Goal: Task Accomplishment & Management: Manage account settings

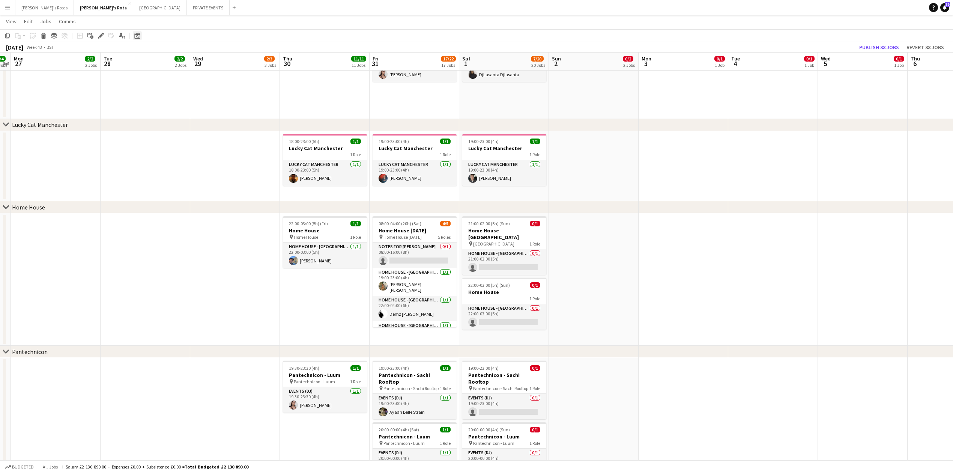
click at [135, 36] on icon "Date picker" at bounding box center [137, 36] width 6 height 6
click at [178, 96] on span "3" at bounding box center [178, 99] width 9 height 9
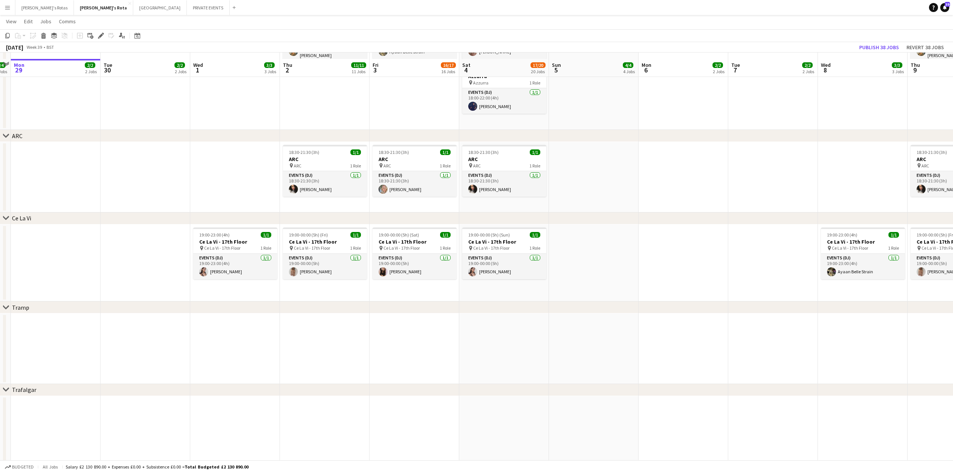
scroll to position [1450, 0]
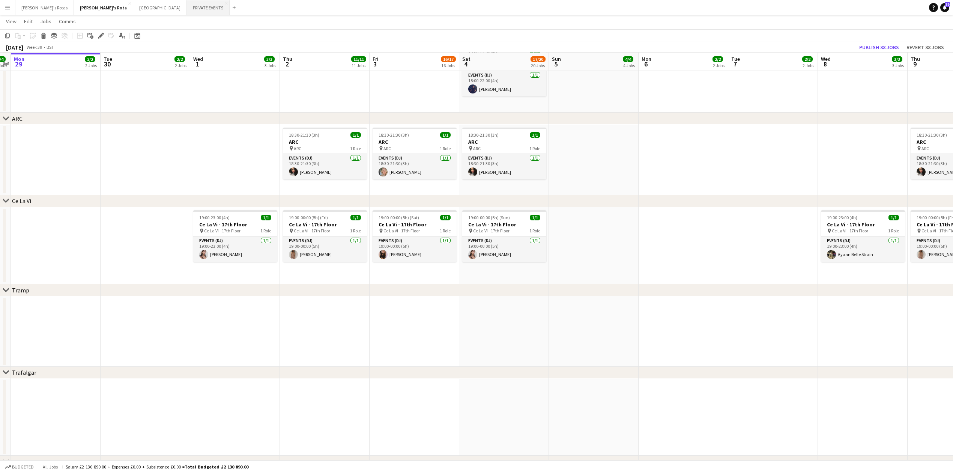
click at [187, 8] on button "PRIVATE EVENTS Close" at bounding box center [208, 7] width 43 height 15
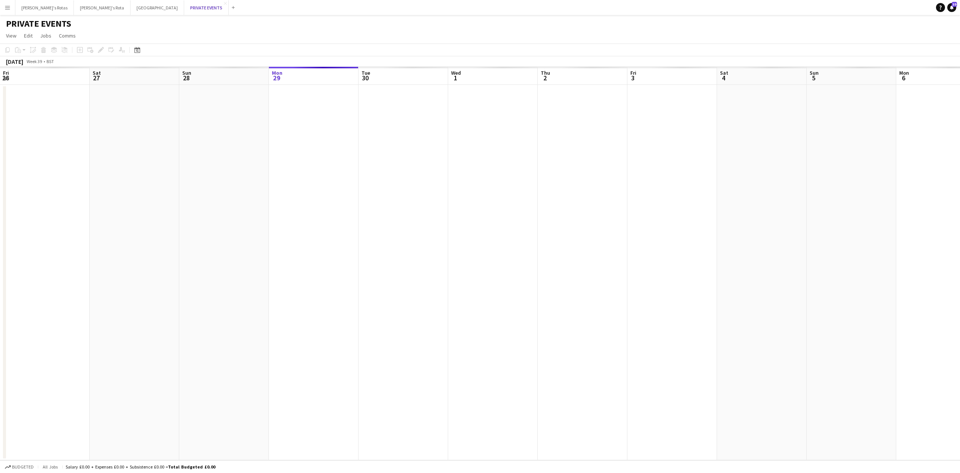
scroll to position [0, 179]
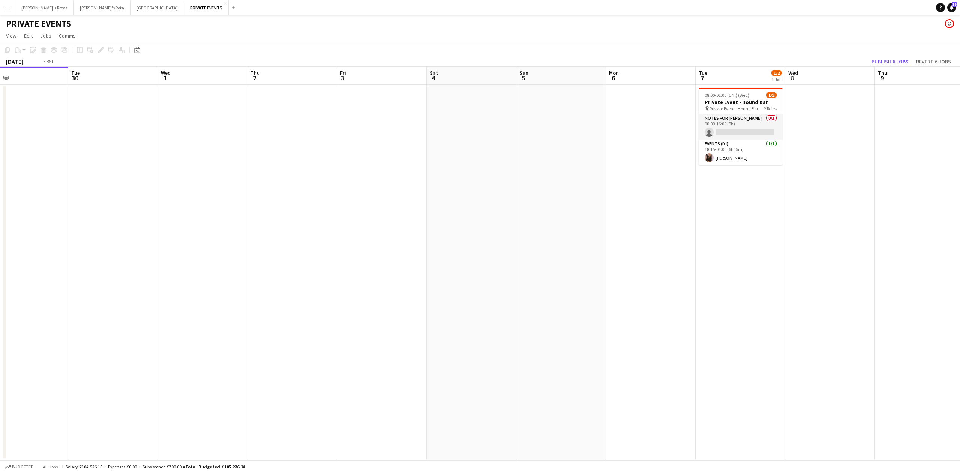
drag, startPoint x: 587, startPoint y: 197, endPoint x: 207, endPoint y: 228, distance: 380.4
click at [207, 228] on app-calendar-viewport "Fri 26 Sat 27 2/4 2 Jobs Sun 28 Mon 29 Tue 30 Wed 1 Thu 2 Fri 3 Sat 4 Sun 5 Mon…" at bounding box center [480, 263] width 960 height 393
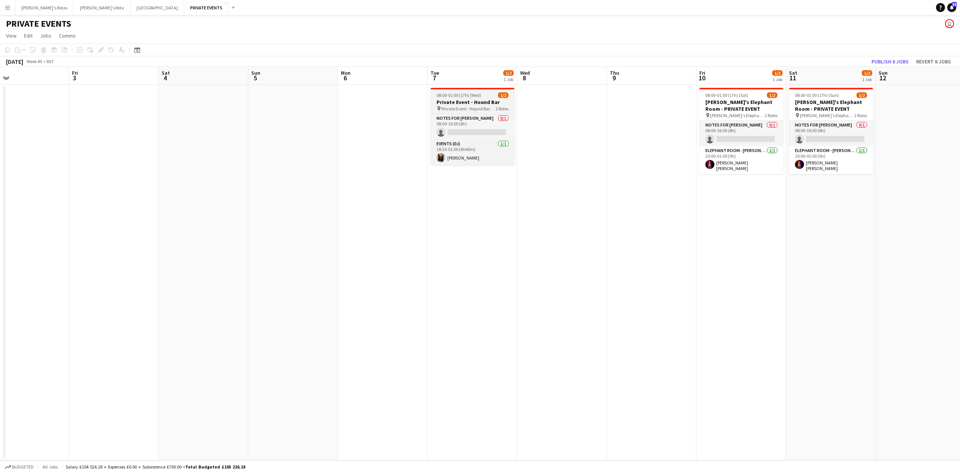
click at [471, 110] on span "Private Event - Hound Bar" at bounding box center [465, 109] width 49 height 6
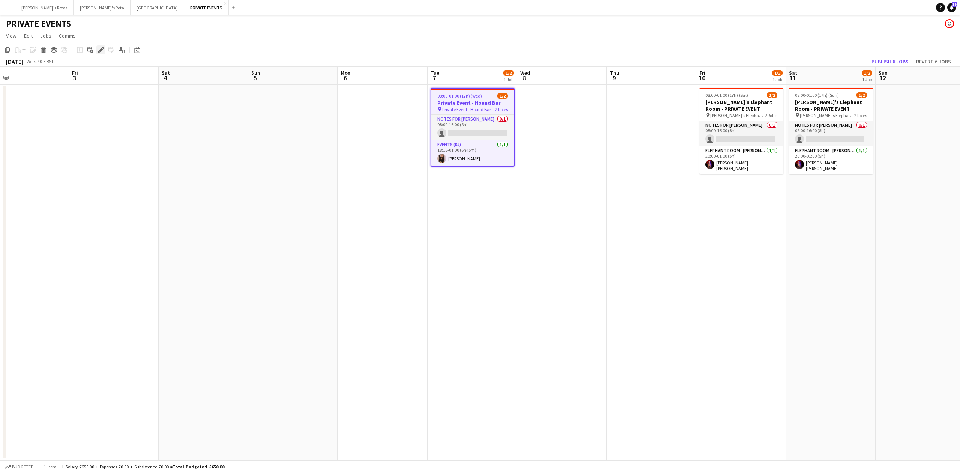
click at [102, 48] on icon at bounding box center [103, 48] width 2 height 2
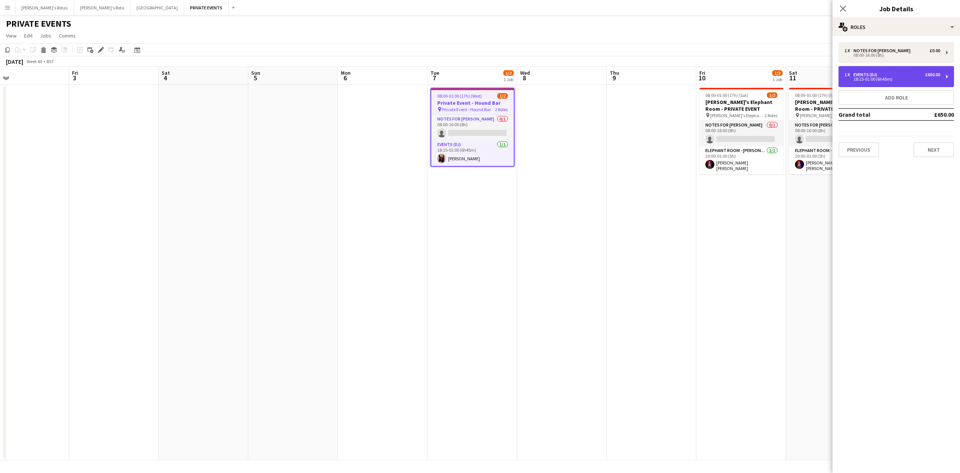
click at [886, 74] on div "1 x Events (DJ) £650.00" at bounding box center [893, 74] width 96 height 5
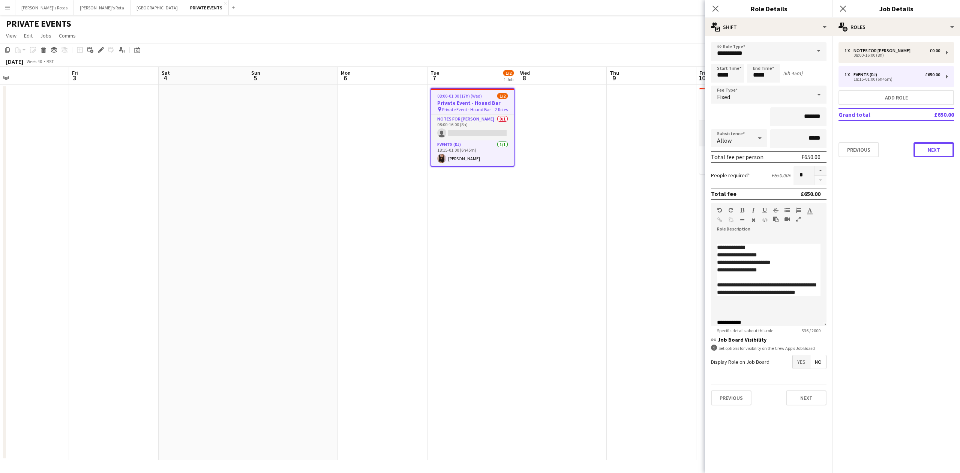
click at [942, 155] on button "Next" at bounding box center [934, 149] width 41 height 15
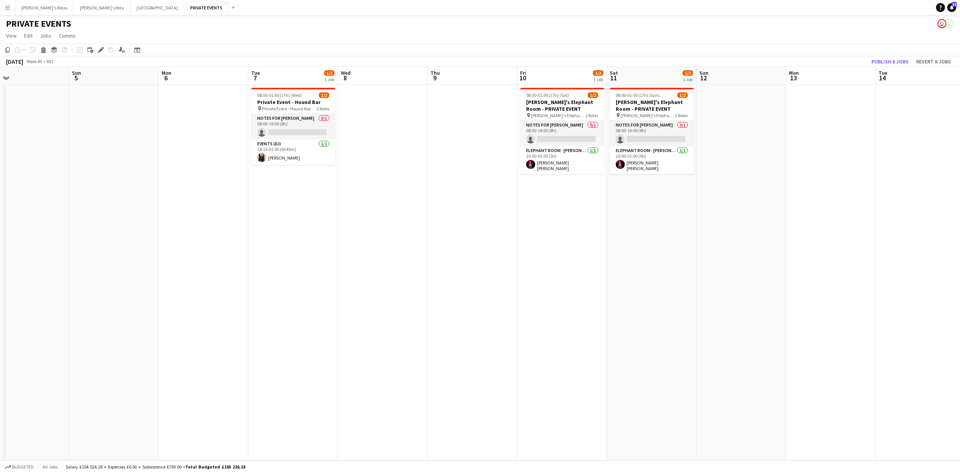
scroll to position [0, 231]
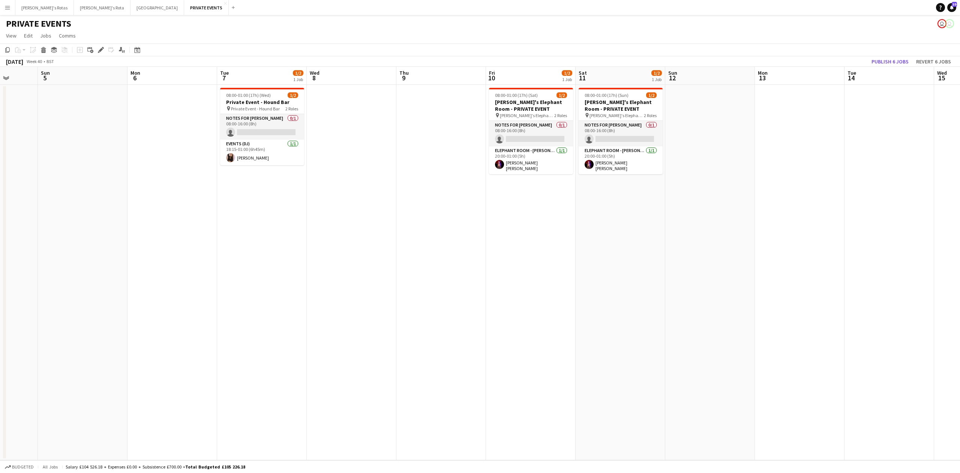
drag, startPoint x: 682, startPoint y: 252, endPoint x: 471, endPoint y: 260, distance: 210.6
click at [471, 260] on app-calendar-viewport "Thu 2 Fri 3 Sat 4 Sun 5 Mon 6 Tue 7 1/2 1 Job Wed 8 Thu 9 Fri 10 1/2 1 Job Sat …" at bounding box center [480, 263] width 960 height 393
drag, startPoint x: 892, startPoint y: 64, endPoint x: 893, endPoint y: 59, distance: 5.4
click at [893, 63] on button "Publish 6 jobs" at bounding box center [890, 62] width 43 height 10
click at [74, 6] on button "[PERSON_NAME]'s Rota Close" at bounding box center [102, 7] width 57 height 15
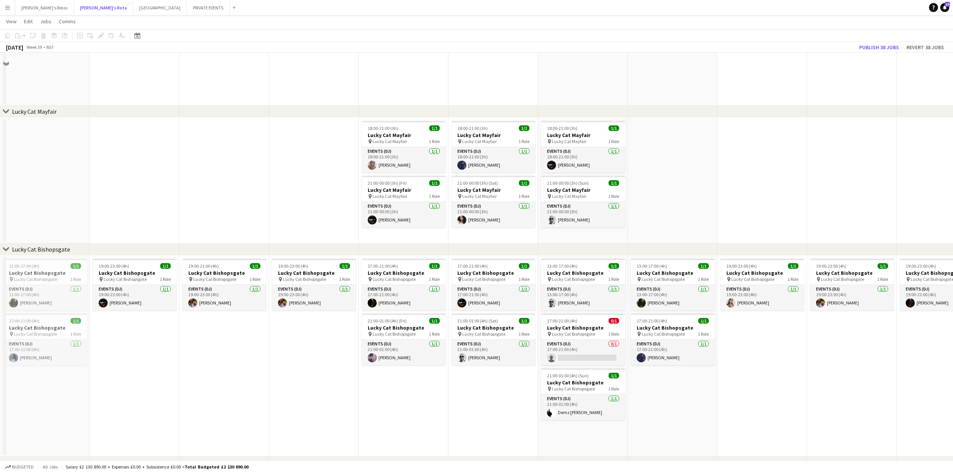
scroll to position [400, 0]
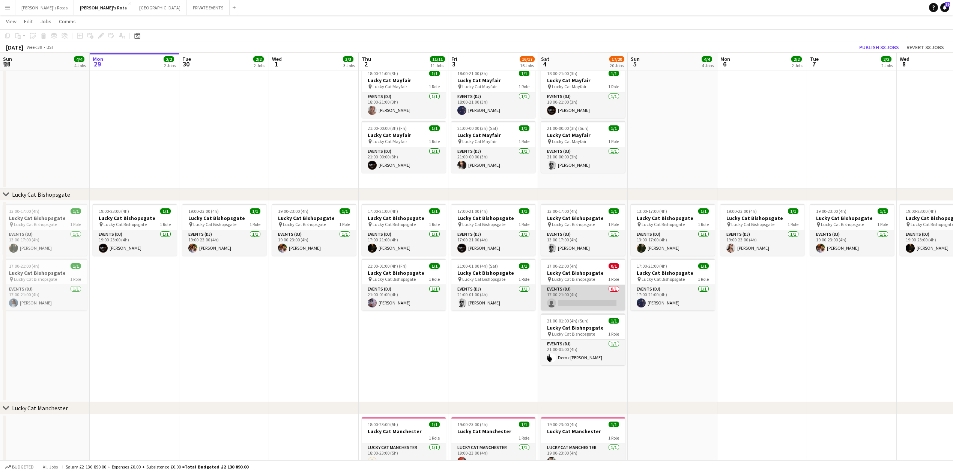
click at [576, 301] on app-card-role "Events (DJ) 0/1 17:00-21:00 (4h) single-neutral-actions" at bounding box center [583, 298] width 84 height 26
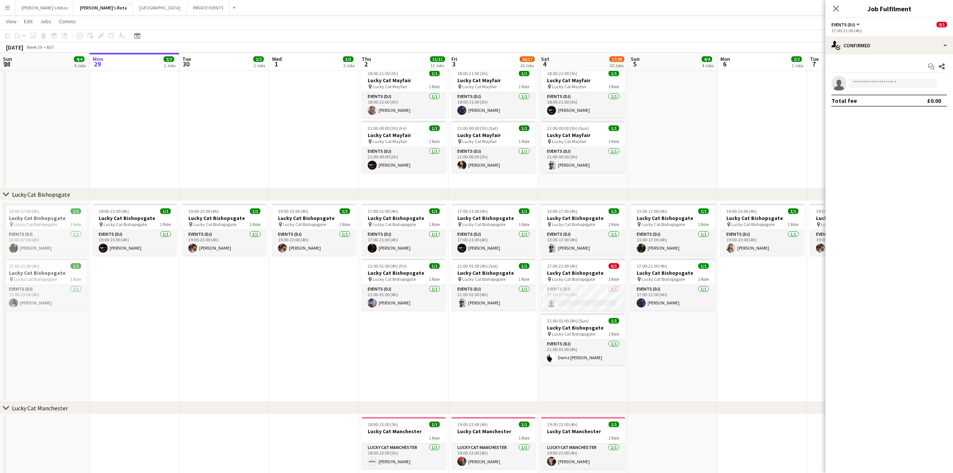
scroll to position [1298, 0]
